Goal: Information Seeking & Learning: Learn about a topic

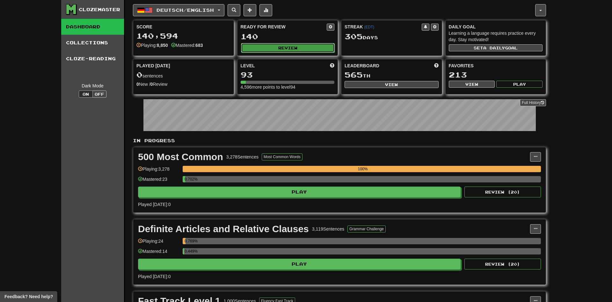
click at [283, 48] on button "Review" at bounding box center [288, 48] width 94 height 10
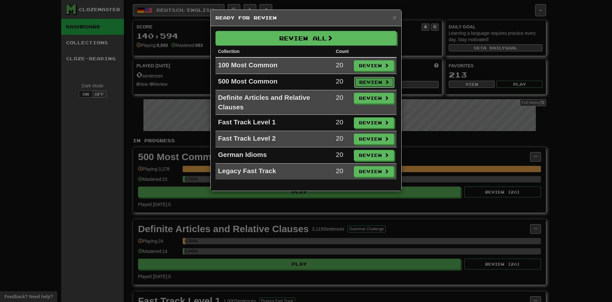
click at [360, 81] on button "Review" at bounding box center [374, 82] width 40 height 11
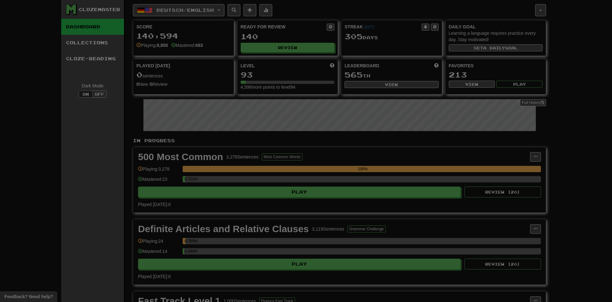
select select "**"
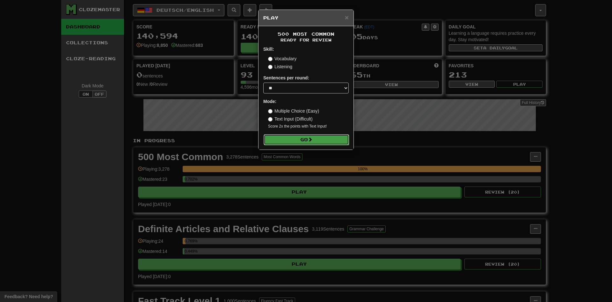
click at [320, 140] on button "Go" at bounding box center [306, 139] width 85 height 11
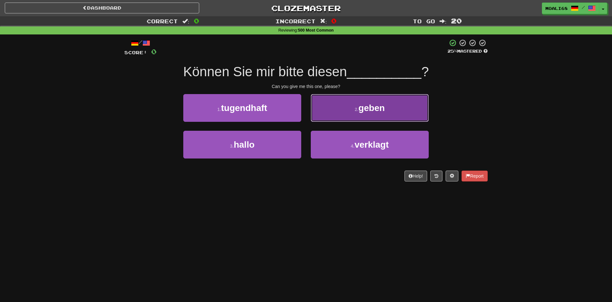
click at [329, 115] on button "2 . geben" at bounding box center [370, 108] width 118 height 28
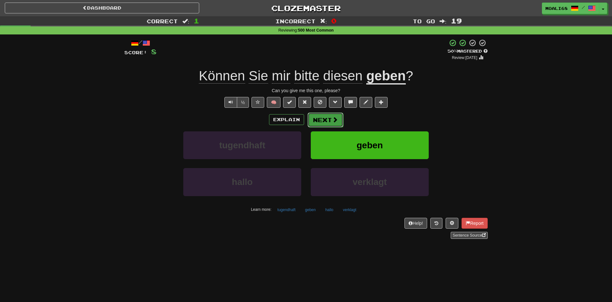
click at [319, 121] on button "Next" at bounding box center [326, 120] width 36 height 15
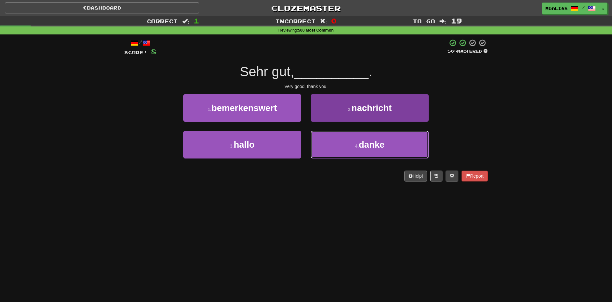
click at [349, 148] on button "4 . danke" at bounding box center [370, 145] width 118 height 28
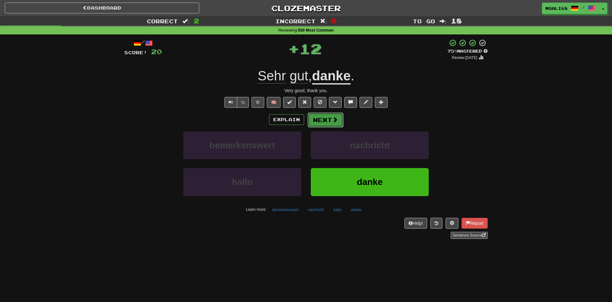
drag, startPoint x: 325, startPoint y: 119, endPoint x: 325, endPoint y: 123, distance: 3.8
click at [325, 123] on button "Next" at bounding box center [326, 120] width 36 height 15
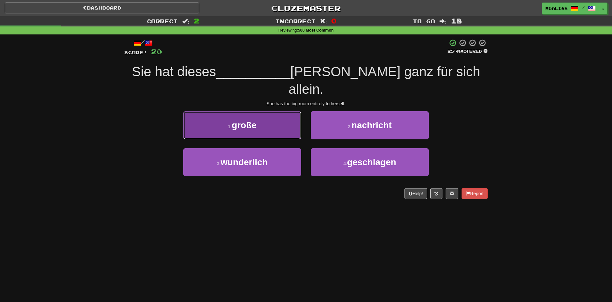
click at [250, 114] on button "1 . große" at bounding box center [242, 125] width 118 height 28
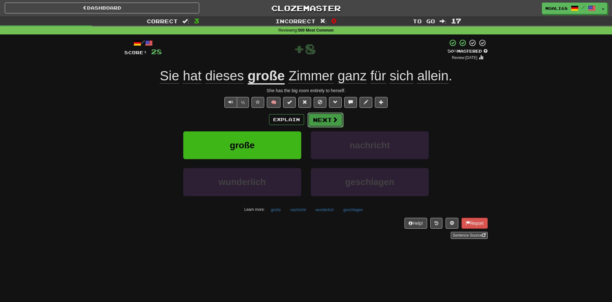
click at [324, 121] on button "Next" at bounding box center [326, 120] width 36 height 15
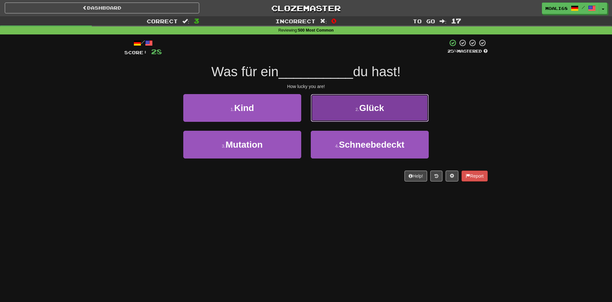
click at [351, 110] on button "2 . Glück" at bounding box center [370, 108] width 118 height 28
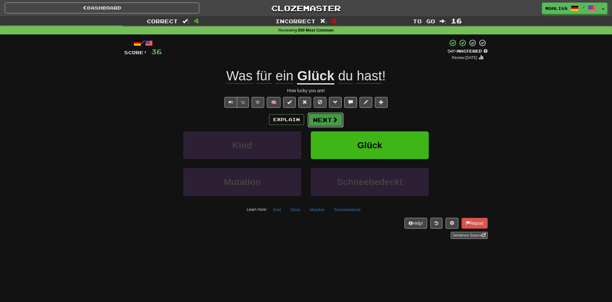
click at [323, 122] on button "Next" at bounding box center [326, 120] width 36 height 15
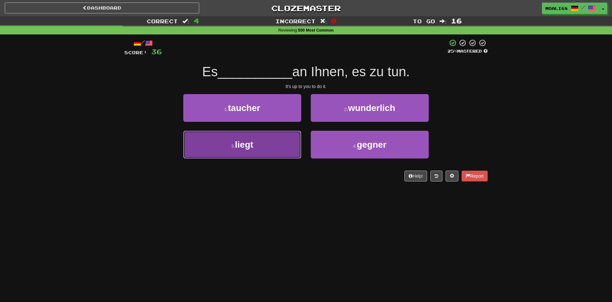
click at [268, 149] on button "3 . liegt" at bounding box center [242, 145] width 118 height 28
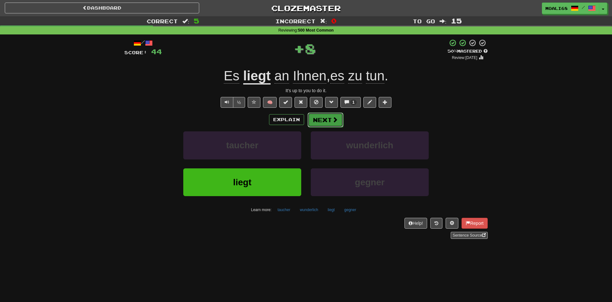
click at [324, 121] on button "Next" at bounding box center [326, 120] width 36 height 15
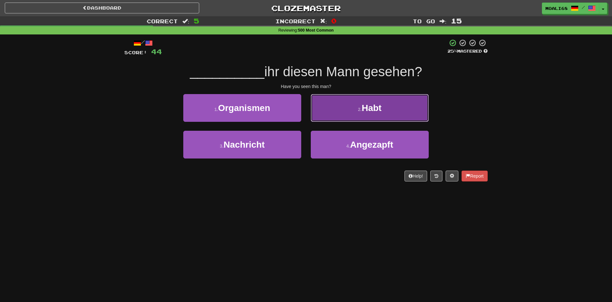
click at [336, 115] on button "2 . Habt" at bounding box center [370, 108] width 118 height 28
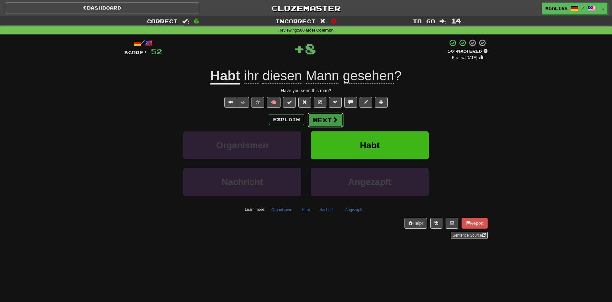
click at [326, 121] on button "Next" at bounding box center [326, 120] width 36 height 15
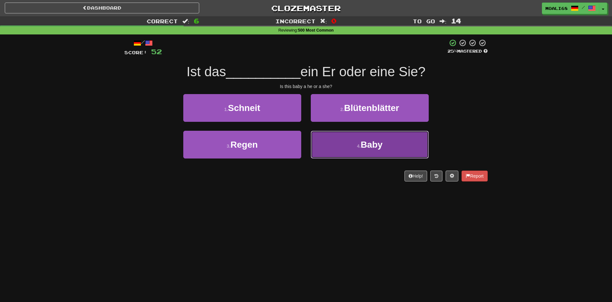
click at [337, 147] on button "4 . Baby" at bounding box center [370, 145] width 118 height 28
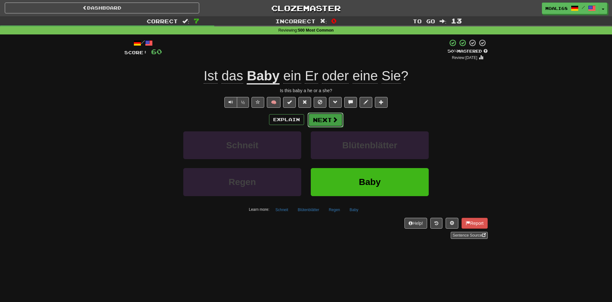
click at [324, 121] on button "Next" at bounding box center [326, 120] width 36 height 15
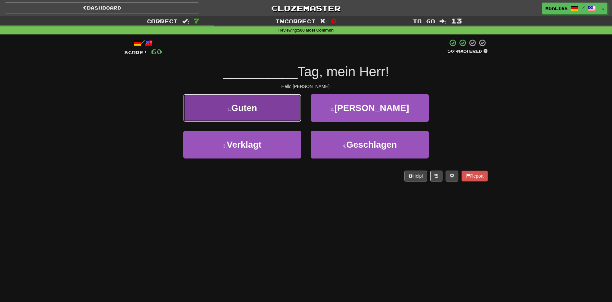
click at [282, 117] on button "1 . Guten" at bounding box center [242, 108] width 118 height 28
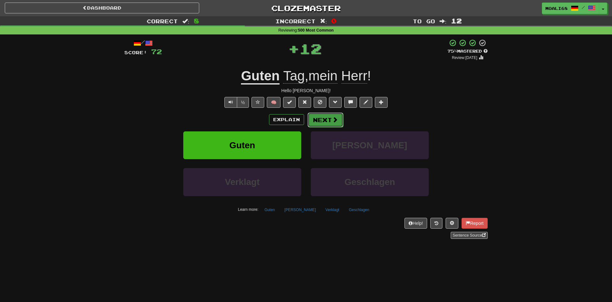
click at [324, 119] on button "Next" at bounding box center [326, 120] width 36 height 15
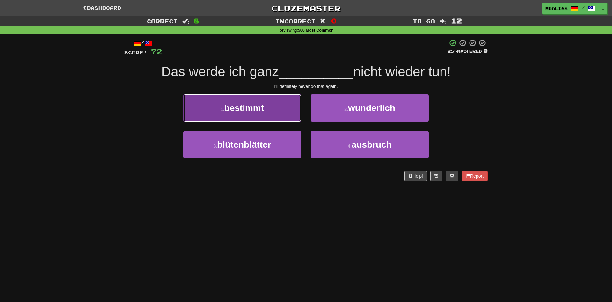
click at [275, 112] on button "1 . bestimmt" at bounding box center [242, 108] width 118 height 28
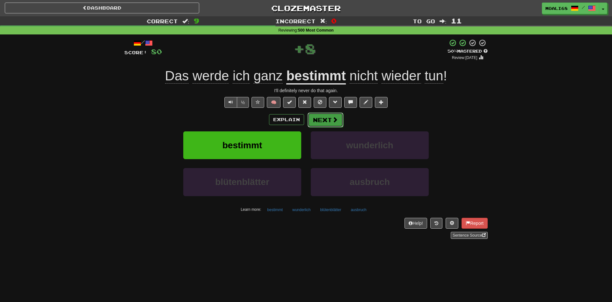
click at [327, 121] on button "Next" at bounding box center [326, 120] width 36 height 15
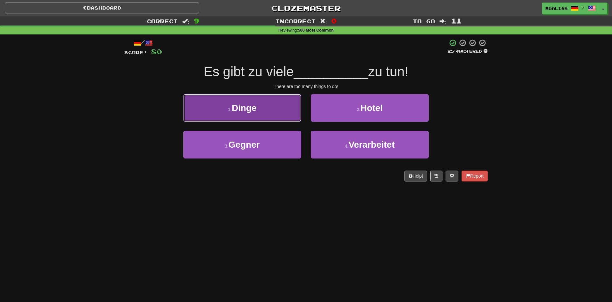
click at [285, 113] on button "1 . Dinge" at bounding box center [242, 108] width 118 height 28
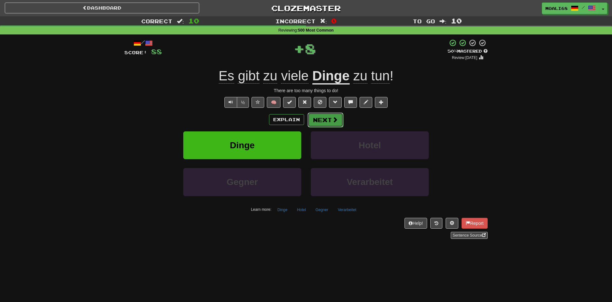
click at [323, 118] on button "Next" at bounding box center [326, 120] width 36 height 15
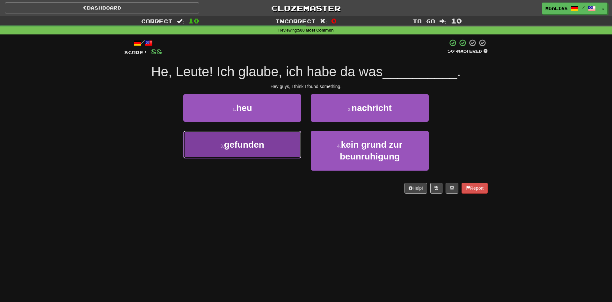
click at [274, 151] on button "3 . gefunden" at bounding box center [242, 145] width 118 height 28
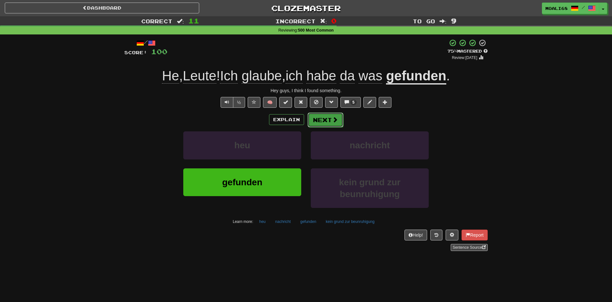
click at [320, 121] on button "Next" at bounding box center [326, 120] width 36 height 15
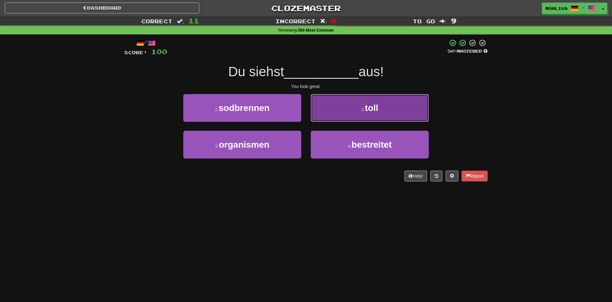
click at [350, 113] on button "2 . toll" at bounding box center [370, 108] width 118 height 28
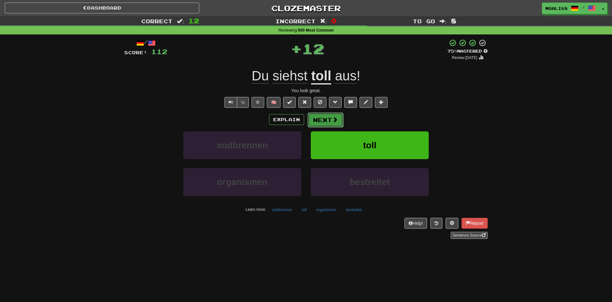
click at [323, 121] on button "Next" at bounding box center [326, 120] width 36 height 15
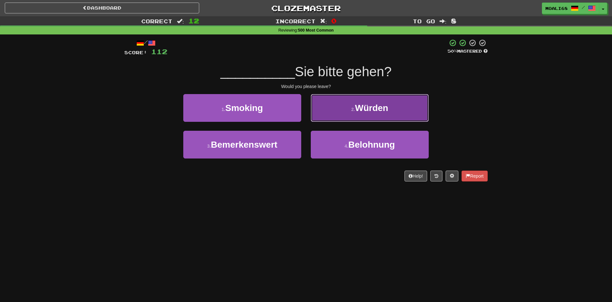
click at [338, 115] on button "2 . Würden" at bounding box center [370, 108] width 118 height 28
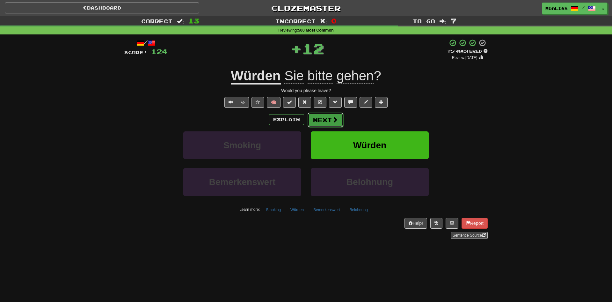
click at [328, 121] on button "Next" at bounding box center [326, 120] width 36 height 15
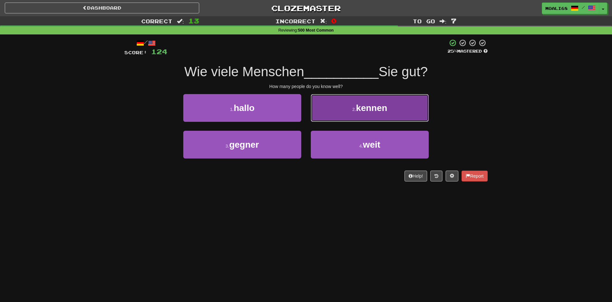
click at [347, 109] on button "2 . kennen" at bounding box center [370, 108] width 118 height 28
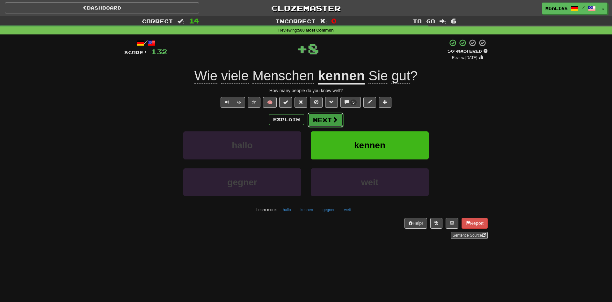
click at [333, 121] on span at bounding box center [335, 120] width 6 height 6
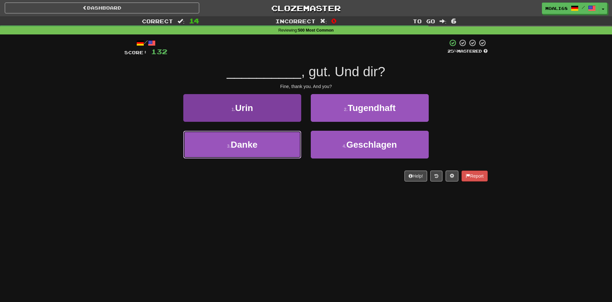
click at [270, 150] on button "3 . Danke" at bounding box center [242, 145] width 118 height 28
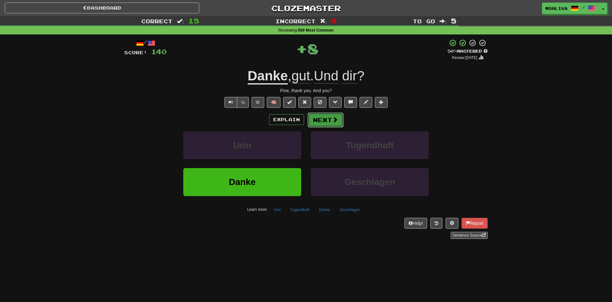
click at [323, 124] on button "Next" at bounding box center [326, 120] width 36 height 15
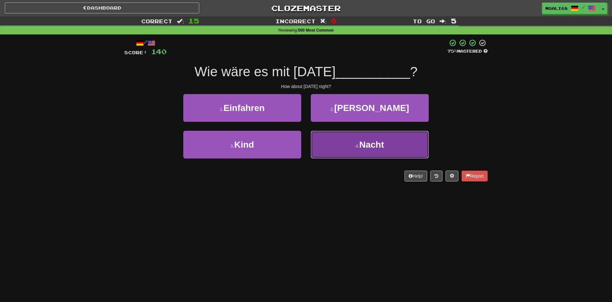
click at [328, 145] on button "4 . Nacht" at bounding box center [370, 145] width 118 height 28
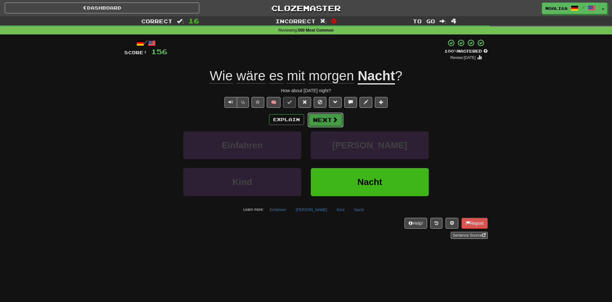
click at [319, 123] on button "Next" at bounding box center [326, 120] width 36 height 15
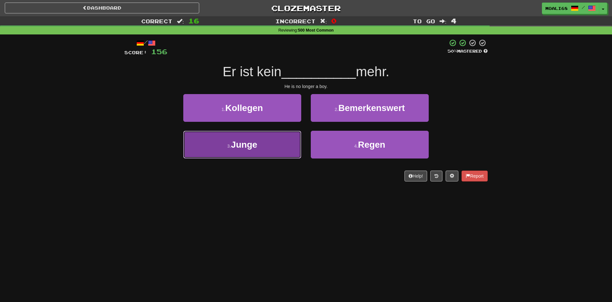
click at [280, 155] on button "3 . Junge" at bounding box center [242, 145] width 118 height 28
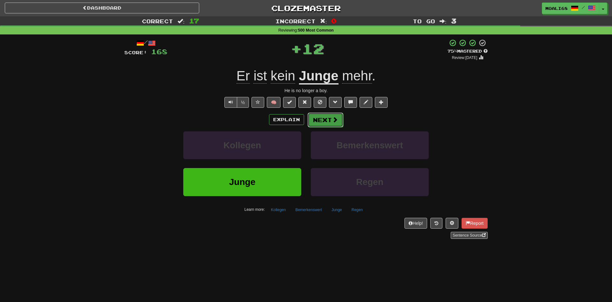
click at [326, 121] on button "Next" at bounding box center [326, 120] width 36 height 15
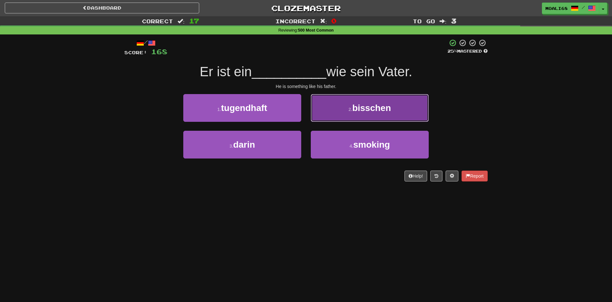
click at [355, 114] on button "2 . bisschen" at bounding box center [370, 108] width 118 height 28
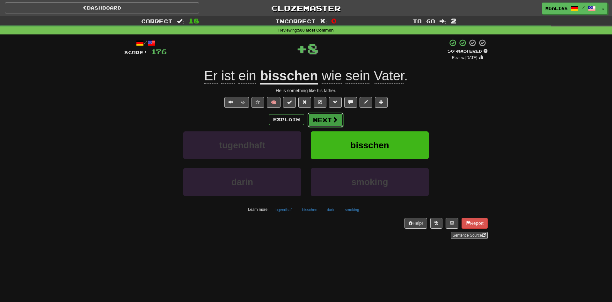
click at [324, 119] on button "Next" at bounding box center [326, 120] width 36 height 15
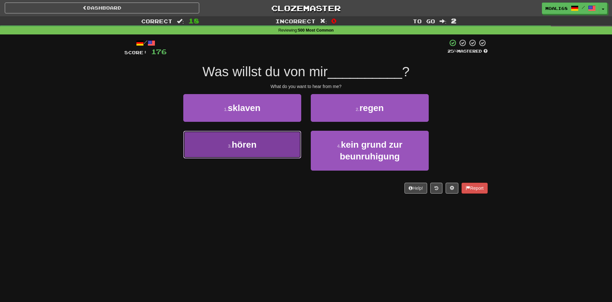
click at [269, 147] on button "3 . hören" at bounding box center [242, 145] width 118 height 28
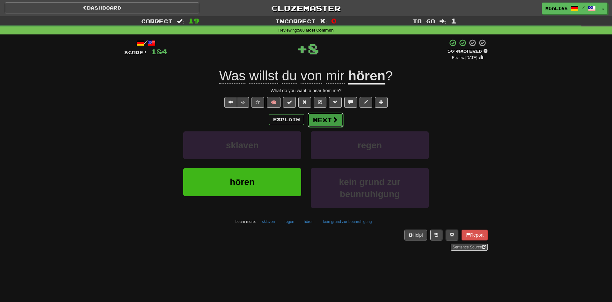
click at [328, 118] on button "Next" at bounding box center [326, 120] width 36 height 15
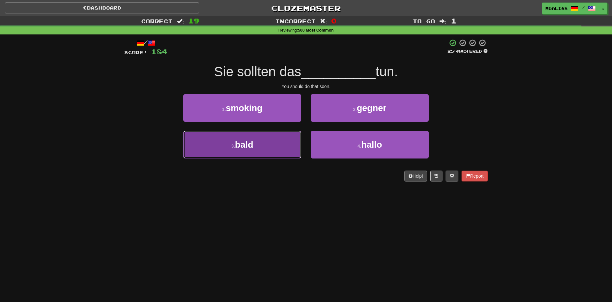
click at [281, 153] on button "3 . bald" at bounding box center [242, 145] width 118 height 28
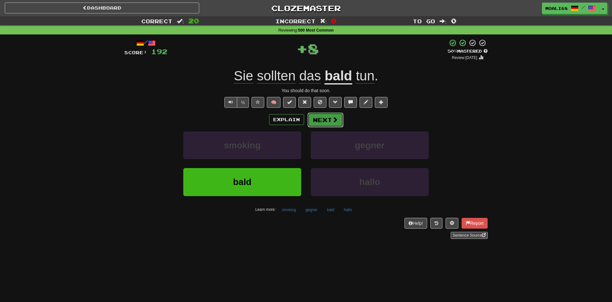
click at [321, 122] on button "Next" at bounding box center [326, 120] width 36 height 15
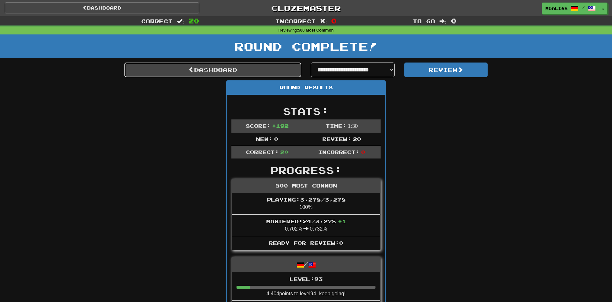
click at [245, 69] on link "Dashboard" at bounding box center [212, 70] width 177 height 15
